Goal: Information Seeking & Learning: Learn about a topic

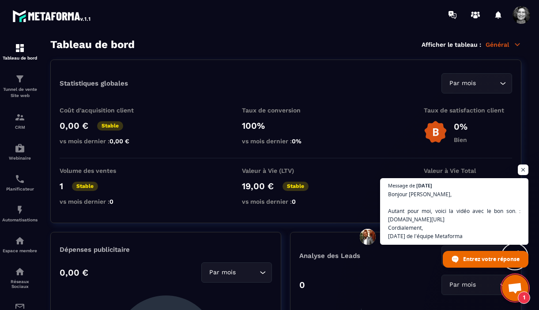
scroll to position [10661, 0]
click at [514, 42] on icon at bounding box center [517, 45] width 8 height 8
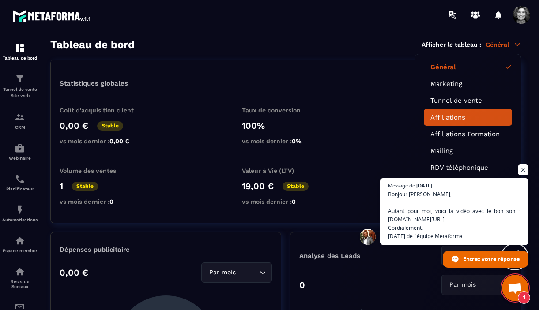
click at [448, 113] on link "Affiliations" at bounding box center [467, 117] width 75 height 8
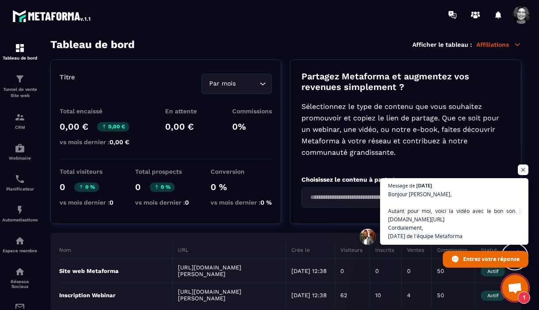
scroll to position [15, 0]
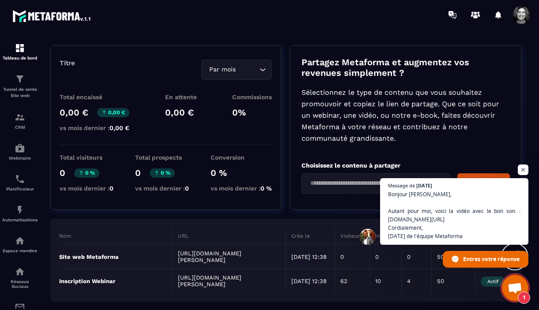
click at [516, 287] on span "Ouvrir le chat" at bounding box center [515, 289] width 15 height 12
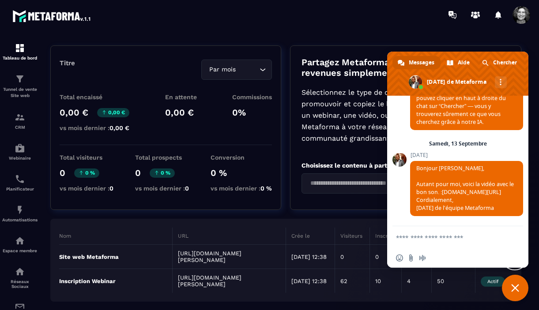
scroll to position [10662, 0]
click at [434, 203] on span "Bonjour [PERSON_NAME], Autant pour moi, voici la vidéo avec le bon son. :[DOMAI…" at bounding box center [465, 188] width 98 height 47
click at [449, 191] on span "Bonjour [PERSON_NAME], Autant pour moi, voici la vidéo avec le bon son. :[DOMAI…" at bounding box center [465, 188] width 98 height 47
click at [446, 183] on span "Bonjour [PERSON_NAME], Autant pour moi, voici la vidéo avec le bon son. :[DOMAI…" at bounding box center [465, 188] width 98 height 47
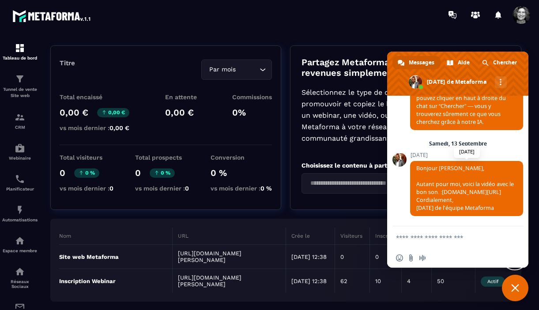
click at [447, 185] on span "Bonjour [PERSON_NAME], Autant pour moi, voici la vidéo avec le bon son. :[DOMAI…" at bounding box center [465, 188] width 98 height 47
drag, startPoint x: 418, startPoint y: 175, endPoint x: 489, endPoint y: 189, distance: 73.0
click at [489, 189] on span "Bonjour [PERSON_NAME], Autant pour moi, voici la vidéo avec le bon son. :[DOMAI…" at bounding box center [466, 188] width 113 height 55
click at [517, 285] on span "Fermer le chat" at bounding box center [515, 288] width 8 height 8
